Goal: Information Seeking & Learning: Learn about a topic

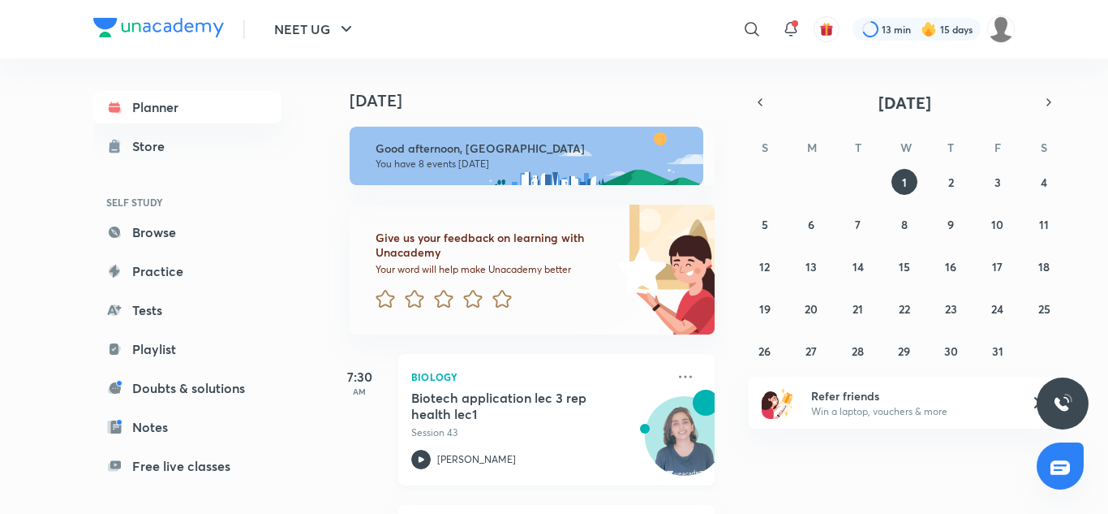
click at [505, 409] on h5 "Biotech application lec 3 rep health lec1" at bounding box center [512, 405] width 202 height 32
